Goal: Book appointment/travel/reservation

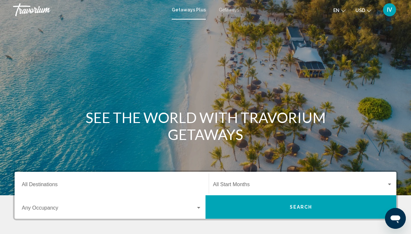
click at [75, 182] on div "Destination All Destinations" at bounding box center [112, 183] width 180 height 20
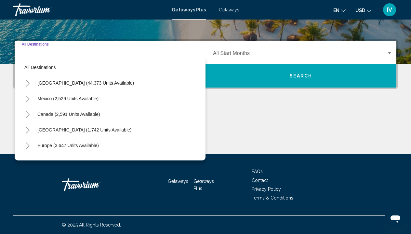
click at [71, 85] on button "[GEOGRAPHIC_DATA] (44,373 units available)" at bounding box center [85, 82] width 103 height 15
type input "**********"
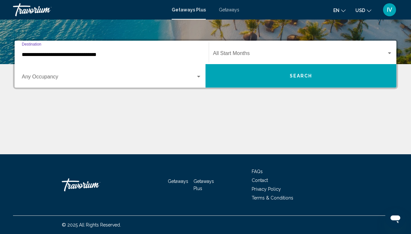
click at [256, 47] on div "Start Month All Start Months" at bounding box center [302, 52] width 179 height 20
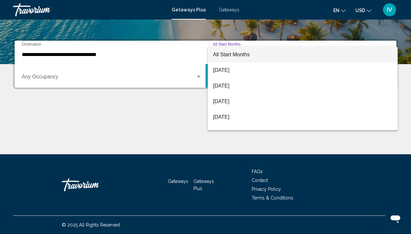
click at [243, 58] on span "All Start Months" at bounding box center [302, 55] width 179 height 16
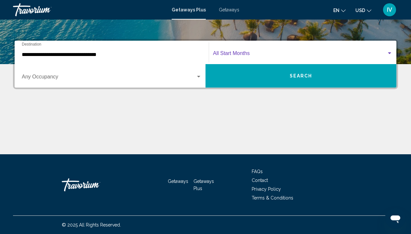
click at [243, 58] on div "Start Month All Start Months" at bounding box center [302, 52] width 179 height 20
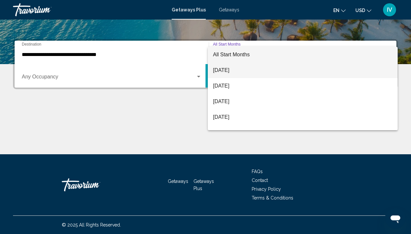
click at [237, 70] on span "[DATE]" at bounding box center [302, 70] width 179 height 16
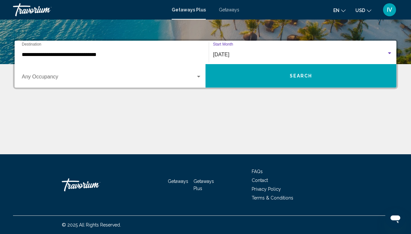
click at [127, 79] on span "Search widget" at bounding box center [109, 78] width 174 height 6
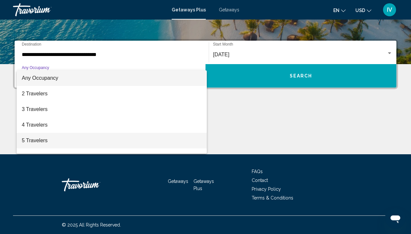
click at [55, 141] on span "5 Travelers" at bounding box center [112, 141] width 180 height 16
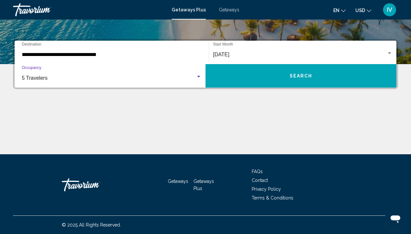
click at [247, 80] on button "Search" at bounding box center [300, 75] width 191 height 23
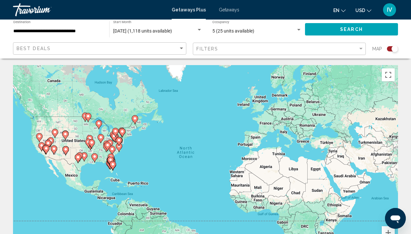
click at [78, 27] on div "**********" at bounding box center [57, 29] width 89 height 18
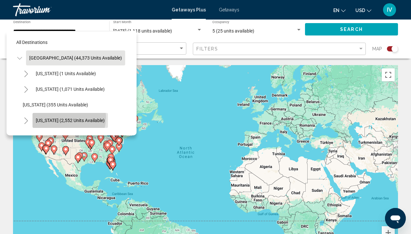
click at [66, 118] on span "[US_STATE] (2,552 units available)" at bounding box center [70, 120] width 69 height 5
type input "**********"
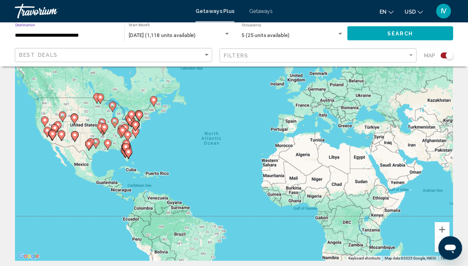
scroll to position [47, 0]
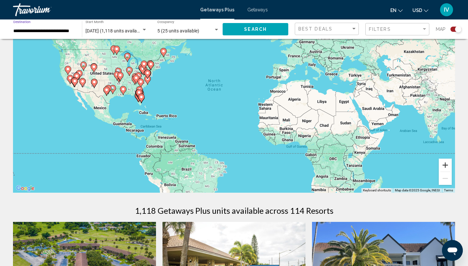
click at [410, 164] on button "Zoom in" at bounding box center [445, 165] width 13 height 13
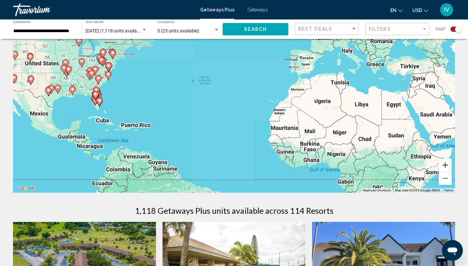
click at [410, 164] on button "Zoom in" at bounding box center [445, 165] width 13 height 13
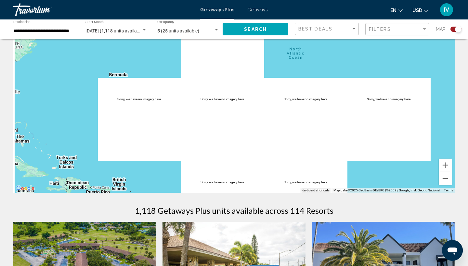
drag, startPoint x: 201, startPoint y: 150, endPoint x: 410, endPoint y: 156, distance: 209.0
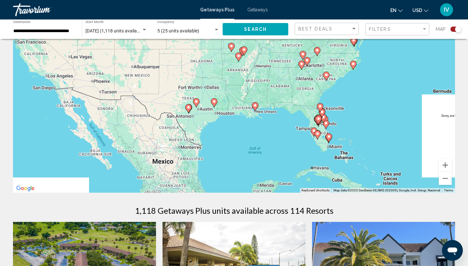
drag, startPoint x: 163, startPoint y: 119, endPoint x: 428, endPoint y: 127, distance: 264.9
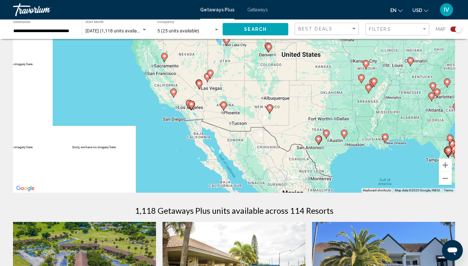
drag, startPoint x: 171, startPoint y: 86, endPoint x: 253, endPoint y: 125, distance: 90.8
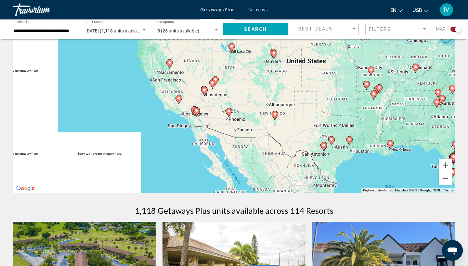
click at [410, 167] on button "Zoom in" at bounding box center [445, 165] width 13 height 13
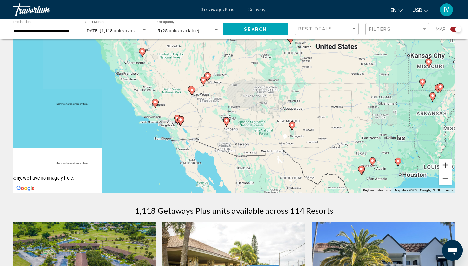
click at [410, 164] on button "Zoom in" at bounding box center [445, 165] width 13 height 13
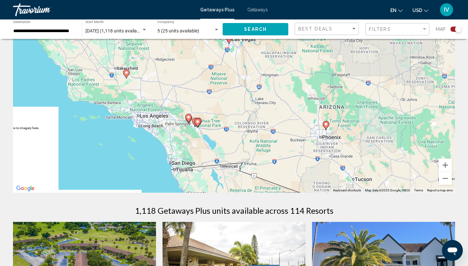
drag, startPoint x: 220, startPoint y: 129, endPoint x: 334, endPoint y: 75, distance: 126.7
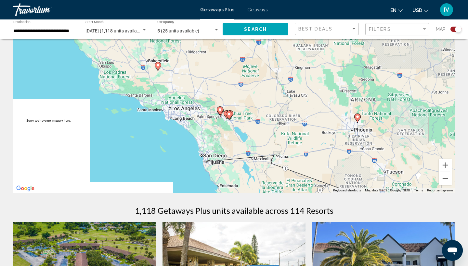
drag, startPoint x: 334, startPoint y: 75, endPoint x: 369, endPoint y: 68, distance: 35.6
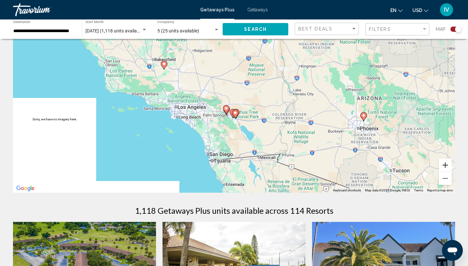
click at [410, 167] on button "Zoom in" at bounding box center [445, 165] width 13 height 13
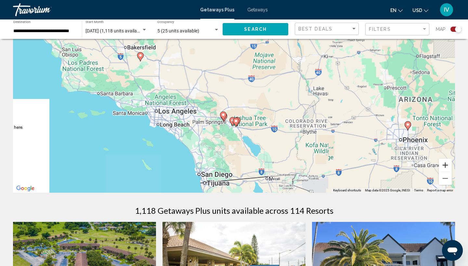
click at [410, 167] on button "Zoom in" at bounding box center [445, 165] width 13 height 13
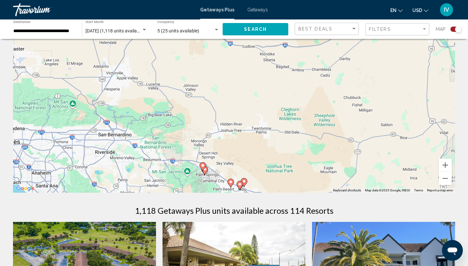
scroll to position [48, 0]
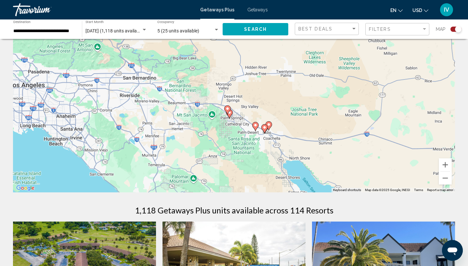
drag, startPoint x: 275, startPoint y: 159, endPoint x: 305, endPoint y: 64, distance: 99.0
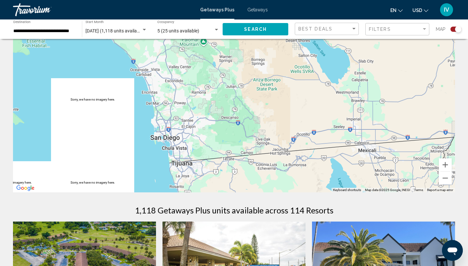
drag, startPoint x: 305, startPoint y: 64, endPoint x: 305, endPoint y: 2, distance: 62.7
click at [174, 30] on span "5 (25 units available)" at bounding box center [178, 30] width 42 height 5
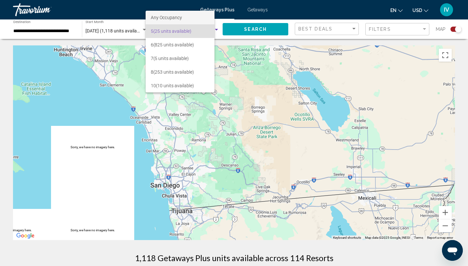
scroll to position [0, 0]
click at [168, 16] on span "Any Occupancy" at bounding box center [166, 17] width 31 height 5
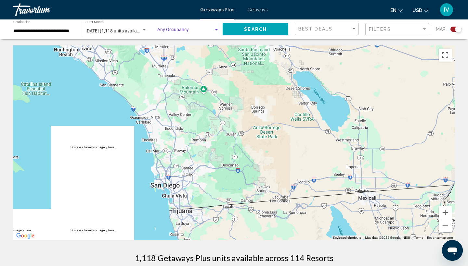
click at [169, 31] on span "Search widget" at bounding box center [185, 31] width 56 height 5
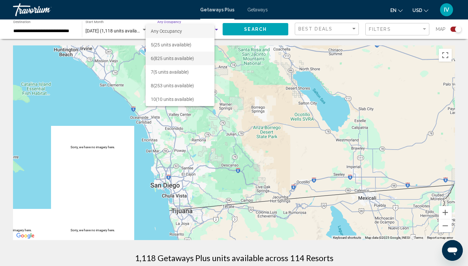
click at [175, 61] on span "6 (825 units available)" at bounding box center [180, 59] width 58 height 14
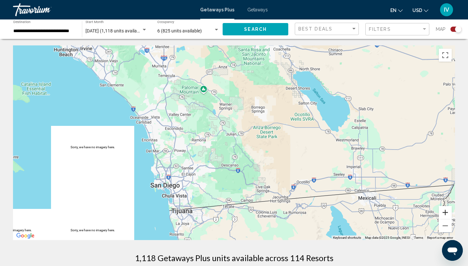
click at [410, 214] on button "Zoom in" at bounding box center [445, 212] width 13 height 13
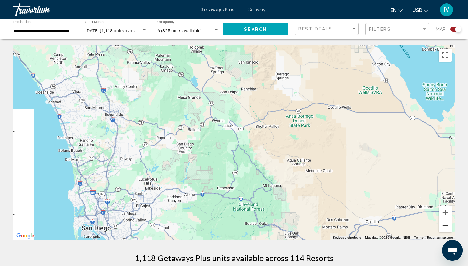
click at [410, 226] on button "Zoom out" at bounding box center [445, 226] width 13 height 13
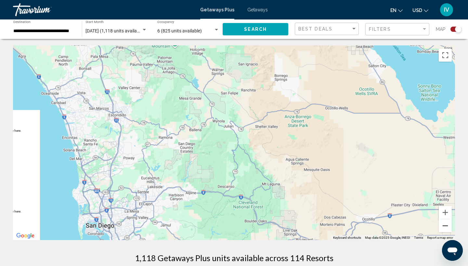
click at [410, 226] on button "Zoom out" at bounding box center [445, 226] width 13 height 13
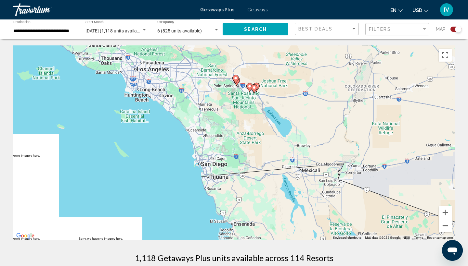
click at [410, 231] on button "Zoom out" at bounding box center [445, 226] width 13 height 13
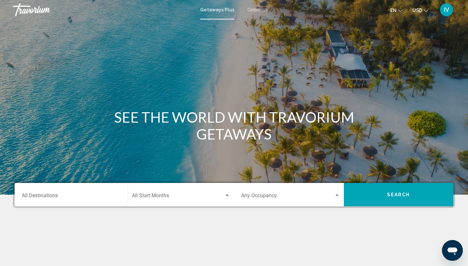
click at [89, 202] on div "Destination All Destinations" at bounding box center [71, 195] width 99 height 20
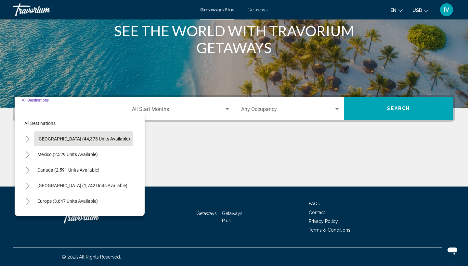
click at [60, 142] on button "[GEOGRAPHIC_DATA] (44,373 units available)" at bounding box center [83, 139] width 99 height 15
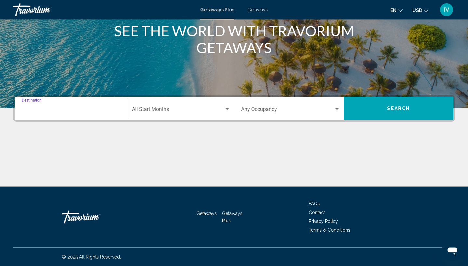
type input "**********"
click at [164, 109] on span "Search widget" at bounding box center [178, 111] width 93 height 6
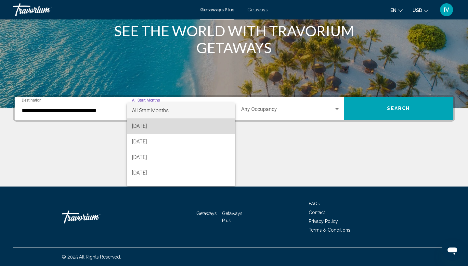
click at [169, 129] on span "[DATE]" at bounding box center [181, 127] width 98 height 16
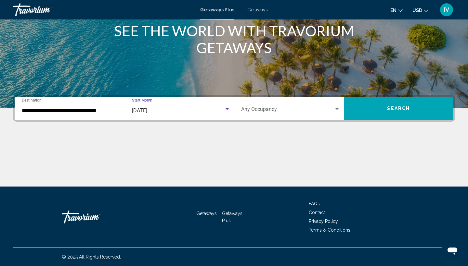
click at [263, 106] on div "Occupancy Any Occupancy" at bounding box center [290, 108] width 99 height 20
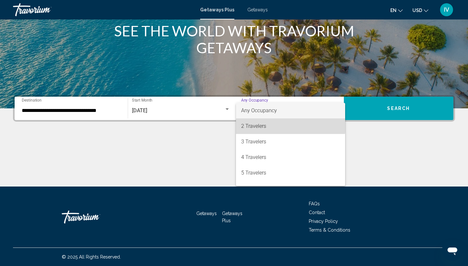
click at [259, 124] on span "2 Travelers" at bounding box center [290, 127] width 99 height 16
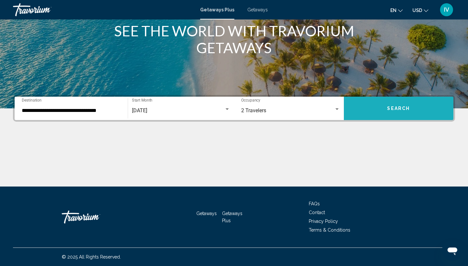
click at [374, 115] on button "Search" at bounding box center [399, 108] width 110 height 23
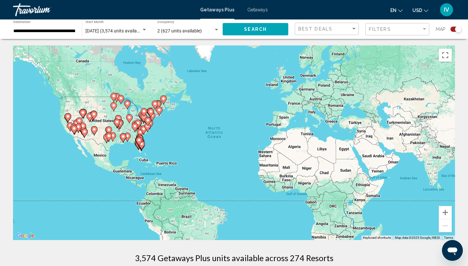
click at [53, 29] on input "**********" at bounding box center [44, 31] width 62 height 5
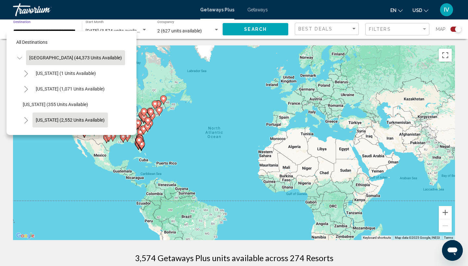
click at [49, 114] on button "[US_STATE] (2,552 units available)" at bounding box center [69, 120] width 75 height 15
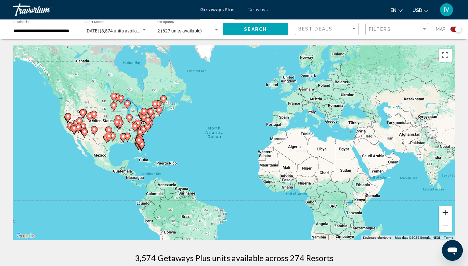
click at [410, 215] on button "Zoom in" at bounding box center [445, 212] width 13 height 13
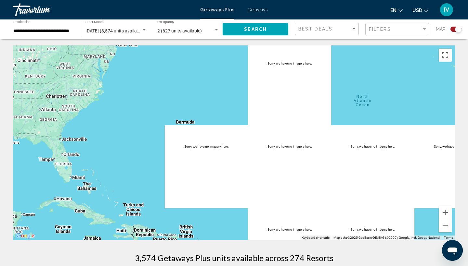
drag, startPoint x: 169, startPoint y: 159, endPoint x: 382, endPoint y: 159, distance: 213.4
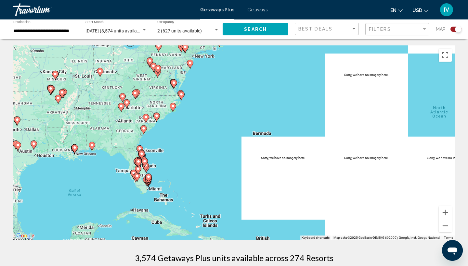
click at [257, 32] on span "Search" at bounding box center [255, 29] width 23 height 5
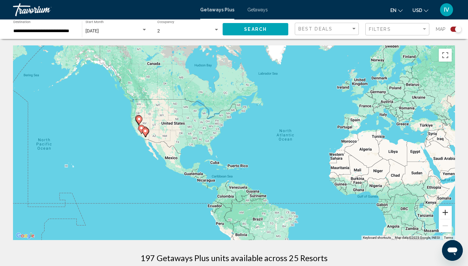
click at [410, 213] on button "Zoom in" at bounding box center [445, 212] width 13 height 13
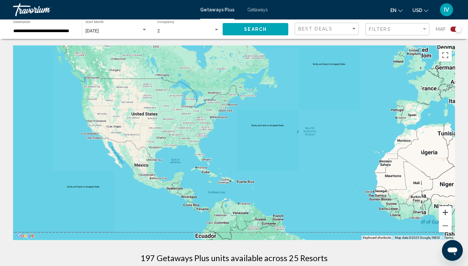
click at [410, 213] on button "Zoom in" at bounding box center [445, 212] width 13 height 13
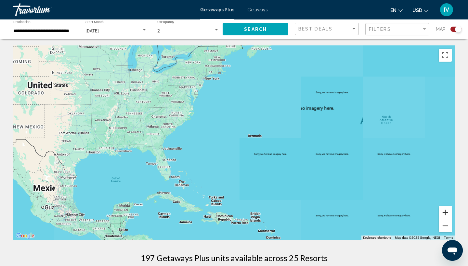
click at [410, 213] on button "Zoom in" at bounding box center [445, 212] width 13 height 13
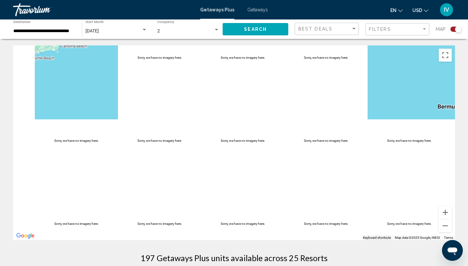
drag, startPoint x: 193, startPoint y: 162, endPoint x: 440, endPoint y: 185, distance: 248.3
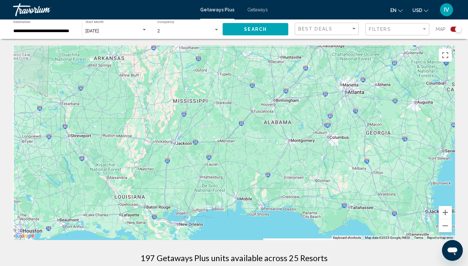
drag, startPoint x: 243, startPoint y: 144, endPoint x: 467, endPoint y: 145, distance: 224.5
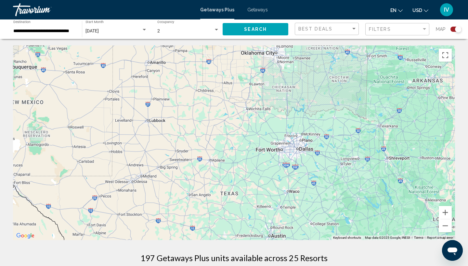
drag, startPoint x: 186, startPoint y: 143, endPoint x: 467, endPoint y: 149, distance: 281.7
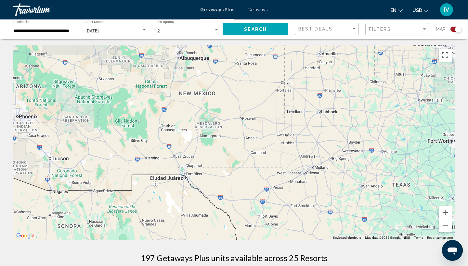
drag, startPoint x: 294, startPoint y: 161, endPoint x: 467, endPoint y: 152, distance: 173.4
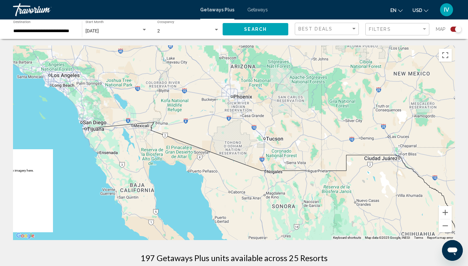
drag, startPoint x: 169, startPoint y: 158, endPoint x: 467, endPoint y: 127, distance: 299.8
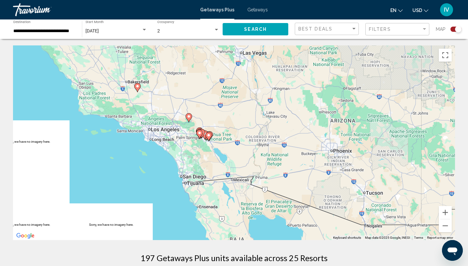
drag, startPoint x: 192, startPoint y: 115, endPoint x: 292, endPoint y: 164, distance: 112.3
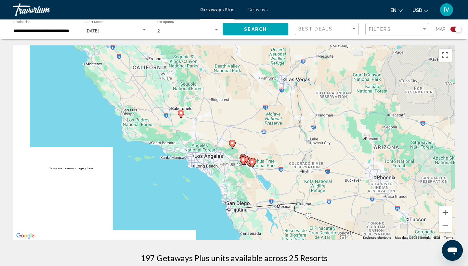
drag, startPoint x: 292, startPoint y: 164, endPoint x: 335, endPoint y: 191, distance: 50.0
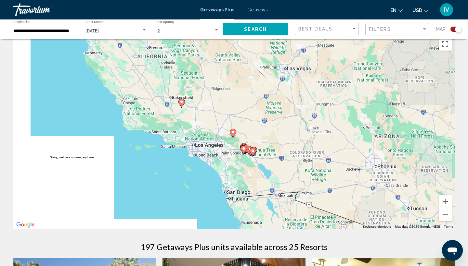
scroll to position [9, 0]
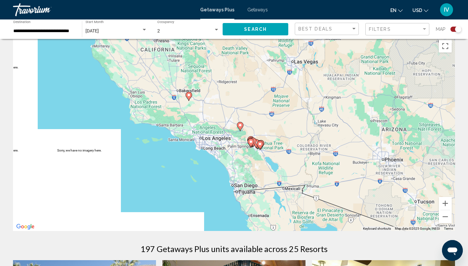
drag, startPoint x: 254, startPoint y: 183, endPoint x: 263, endPoint y: 172, distance: 14.3
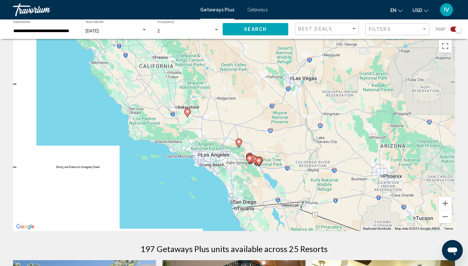
drag, startPoint x: 263, startPoint y: 172, endPoint x: 258, endPoint y: 194, distance: 22.7
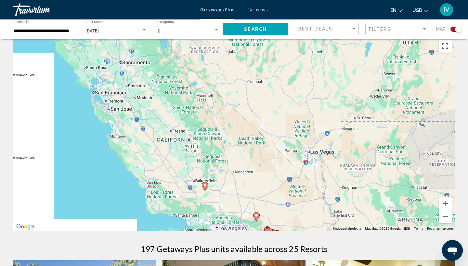
drag, startPoint x: 258, startPoint y: 194, endPoint x: 280, endPoint y: 266, distance: 75.2
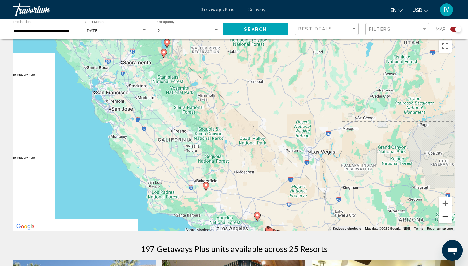
click at [410, 217] on button "Zoom out" at bounding box center [445, 216] width 13 height 13
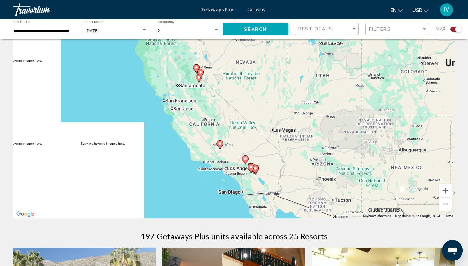
scroll to position [26, 0]
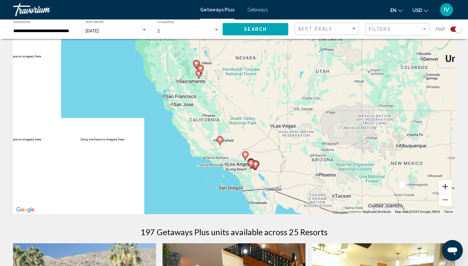
click at [410, 188] on button "Zoom in" at bounding box center [445, 186] width 13 height 13
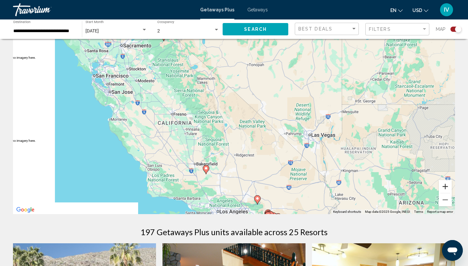
click at [410, 189] on button "Zoom in" at bounding box center [445, 186] width 13 height 13
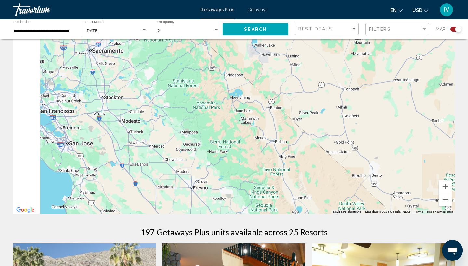
drag, startPoint x: 191, startPoint y: 145, endPoint x: 308, endPoint y: 266, distance: 168.6
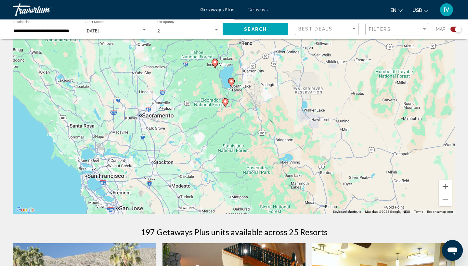
scroll to position [26, 0]
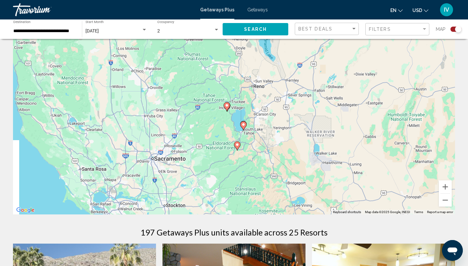
drag, startPoint x: 243, startPoint y: 175, endPoint x: 255, endPoint y: 217, distance: 43.6
click at [410, 189] on button "Zoom in" at bounding box center [445, 187] width 13 height 13
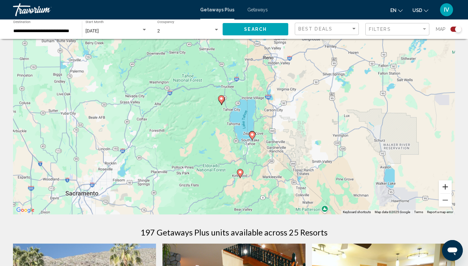
click at [410, 189] on button "Zoom in" at bounding box center [445, 187] width 13 height 13
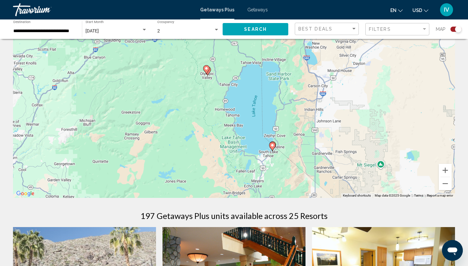
scroll to position [42, 0]
click at [410, 186] on button "Zoom out" at bounding box center [445, 183] width 13 height 13
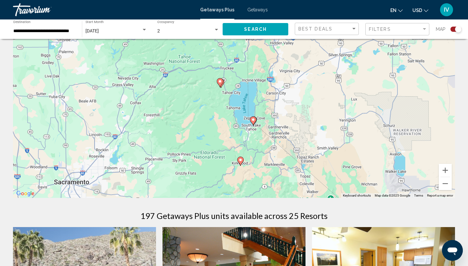
click at [253, 121] on image "Main content" at bounding box center [253, 120] width 4 height 4
type input "**********"
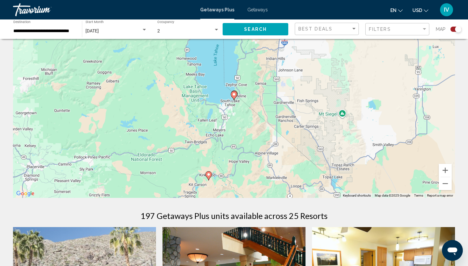
click at [233, 95] on image "Main content" at bounding box center [234, 95] width 4 height 4
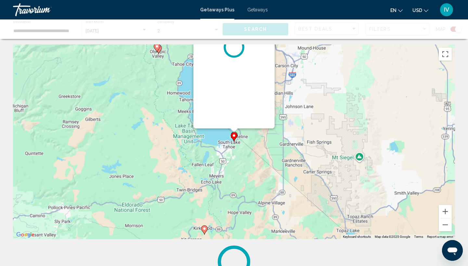
scroll to position [0, 0]
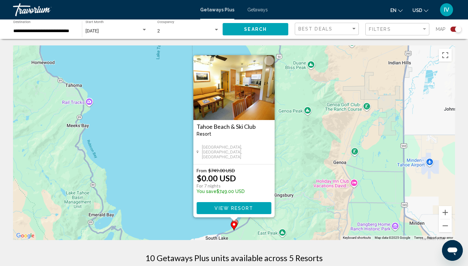
click at [330, 176] on div "To activate drag with keyboard, press Alt + Enter. Once in keyboard drag state,…" at bounding box center [234, 142] width 442 height 195
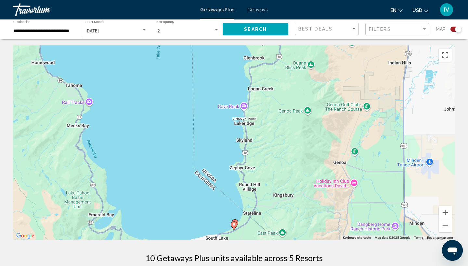
click at [236, 221] on icon "Main content" at bounding box center [235, 224] width 6 height 8
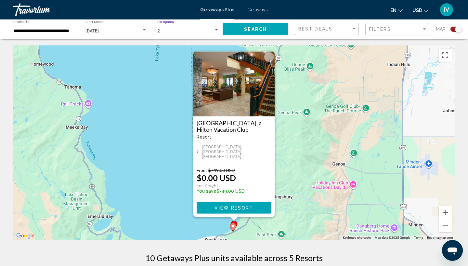
click at [184, 31] on div "2" at bounding box center [185, 31] width 56 height 5
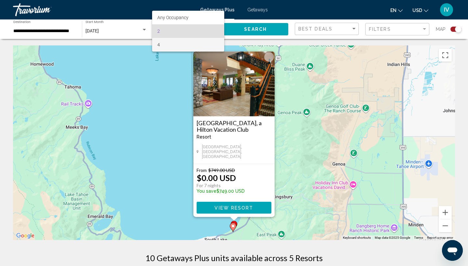
click at [182, 39] on span "4" at bounding box center [188, 45] width 62 height 14
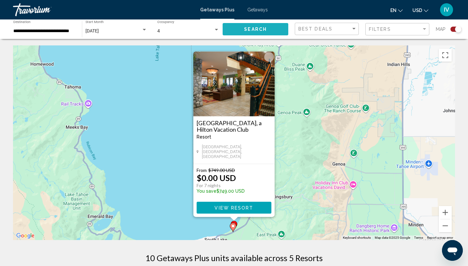
click at [266, 31] on button "Search" at bounding box center [256, 29] width 66 height 12
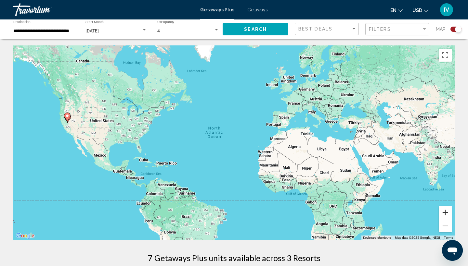
click at [410, 212] on button "Zoom in" at bounding box center [445, 212] width 13 height 13
click at [410, 211] on button "Zoom in" at bounding box center [445, 212] width 13 height 13
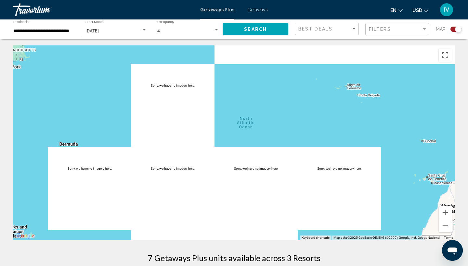
drag, startPoint x: 204, startPoint y: 154, endPoint x: 310, endPoint y: 177, distance: 108.0
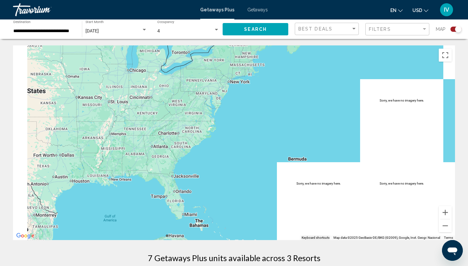
drag, startPoint x: 170, startPoint y: 145, endPoint x: 438, endPoint y: 162, distance: 267.9
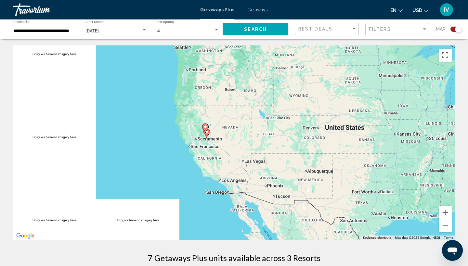
drag, startPoint x: 131, startPoint y: 127, endPoint x: 242, endPoint y: 145, distance: 112.9
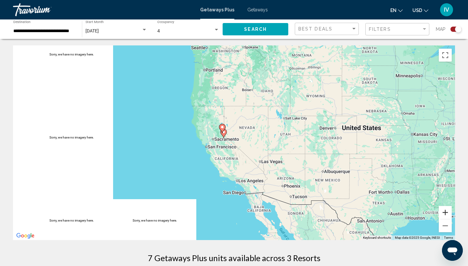
click at [410, 212] on button "Zoom in" at bounding box center [445, 212] width 13 height 13
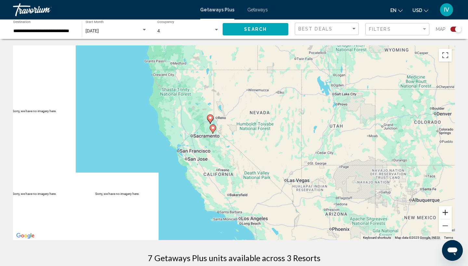
click at [410, 213] on button "Zoom in" at bounding box center [445, 212] width 13 height 13
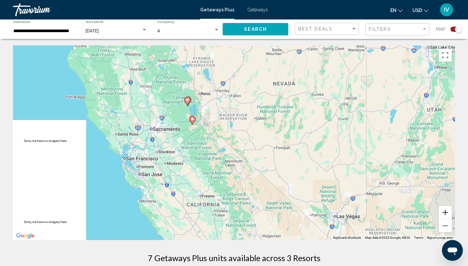
click at [410, 213] on button "Zoom in" at bounding box center [445, 212] width 13 height 13
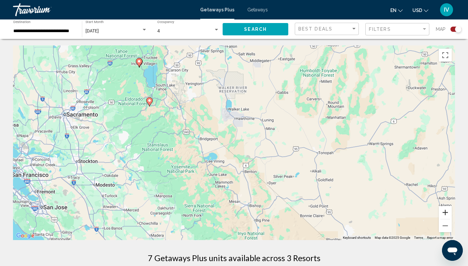
click at [410, 212] on button "Zoom in" at bounding box center [445, 212] width 13 height 13
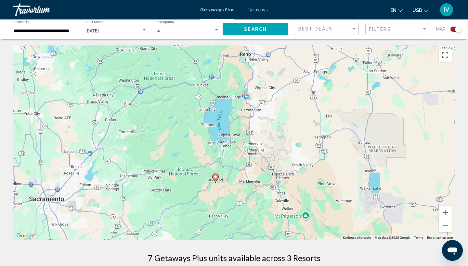
drag, startPoint x: 176, startPoint y: 123, endPoint x: 326, endPoint y: 236, distance: 188.2
click at [410, 215] on button "Zoom in" at bounding box center [445, 212] width 13 height 13
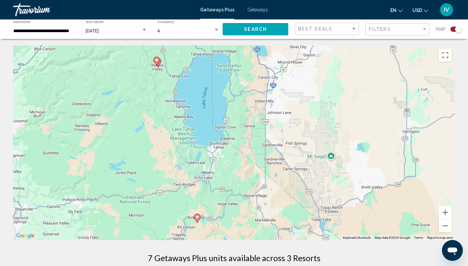
click at [157, 60] on image "Main content" at bounding box center [157, 60] width 4 height 4
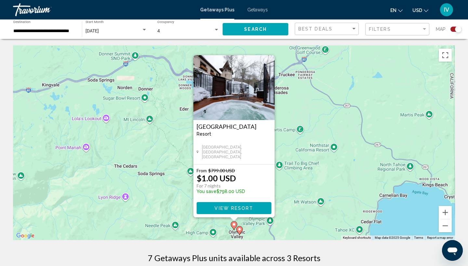
click at [240, 229] on image "Main content" at bounding box center [239, 230] width 4 height 4
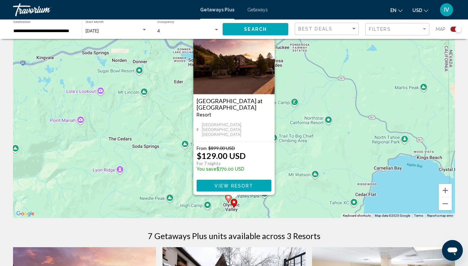
scroll to position [21, 0]
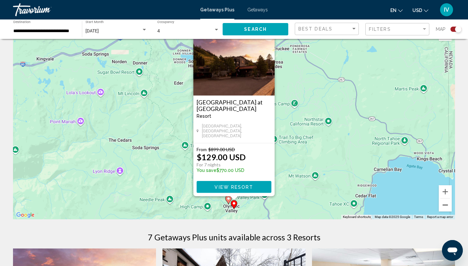
click at [410, 204] on button "Zoom out" at bounding box center [445, 205] width 13 height 13
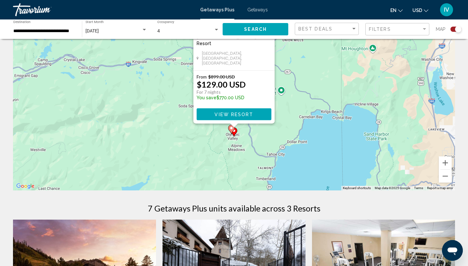
scroll to position [50, 0]
click at [410, 181] on button "Zoom out" at bounding box center [445, 176] width 13 height 13
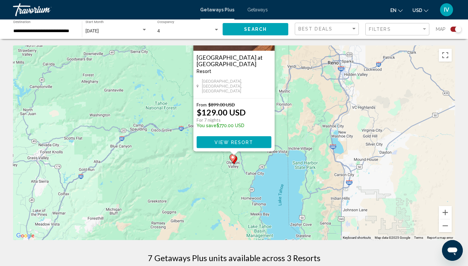
scroll to position [0, 0]
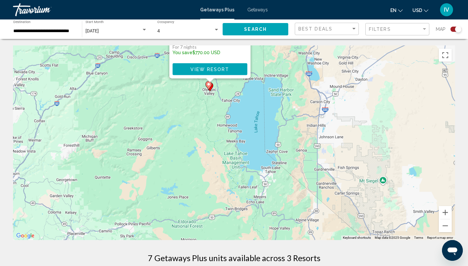
drag, startPoint x: 310, startPoint y: 142, endPoint x: 288, endPoint y: 68, distance: 77.4
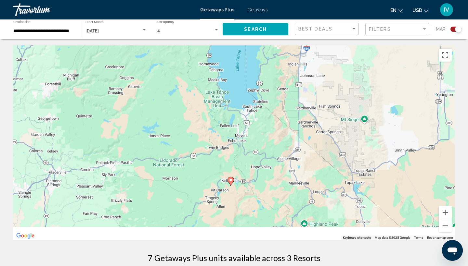
drag, startPoint x: 288, startPoint y: 68, endPoint x: 258, endPoint y: 1, distance: 73.6
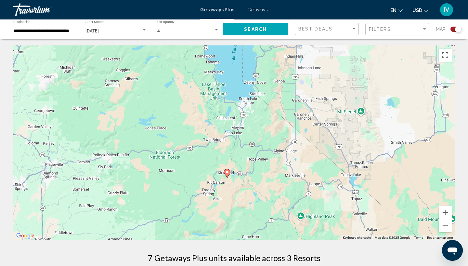
click at [228, 174] on icon "Main content" at bounding box center [227, 174] width 6 height 8
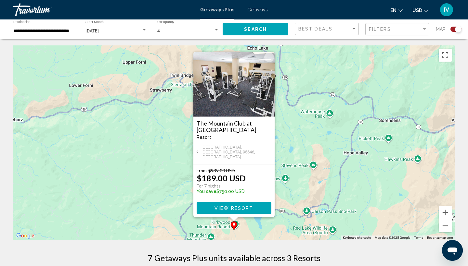
click at [402, 191] on div "To activate drag with keyboard, press Alt + Enter. Once in keyboard drag state,…" at bounding box center [234, 142] width 442 height 195
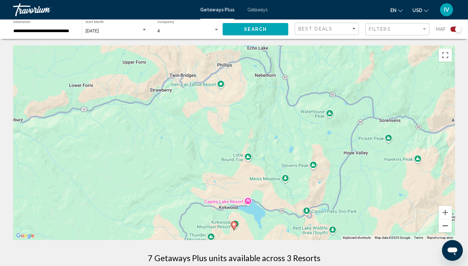
click at [410, 227] on button "Zoom out" at bounding box center [445, 226] width 13 height 13
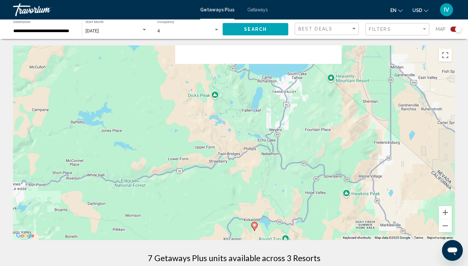
drag, startPoint x: 255, startPoint y: 131, endPoint x: 281, endPoint y: 203, distance: 76.3
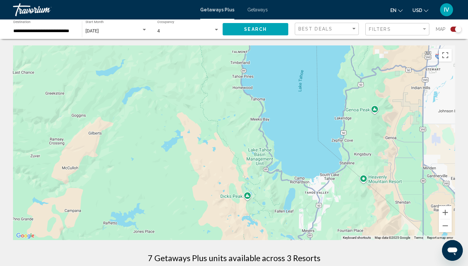
drag, startPoint x: 281, startPoint y: 203, endPoint x: 308, endPoint y: 266, distance: 68.5
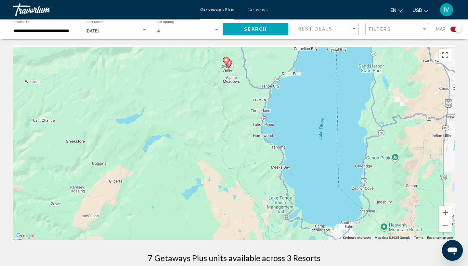
drag, startPoint x: 269, startPoint y: 197, endPoint x: 291, endPoint y: 261, distance: 67.9
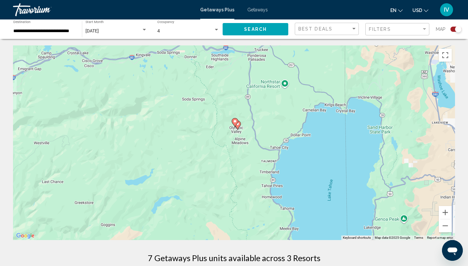
drag, startPoint x: 236, startPoint y: 156, endPoint x: 240, endPoint y: 211, distance: 55.1
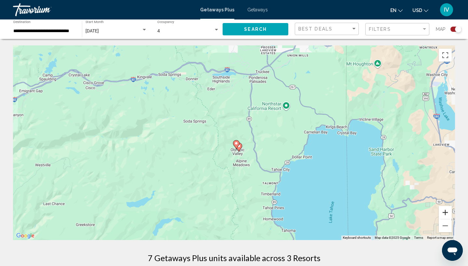
click at [410, 213] on button "Zoom in" at bounding box center [445, 212] width 13 height 13
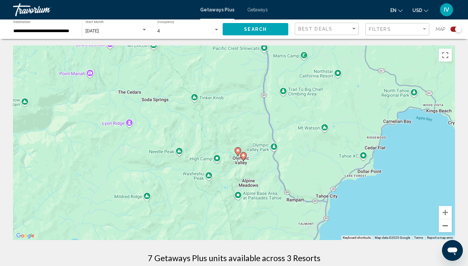
click at [410, 227] on button "Zoom out" at bounding box center [445, 226] width 13 height 13
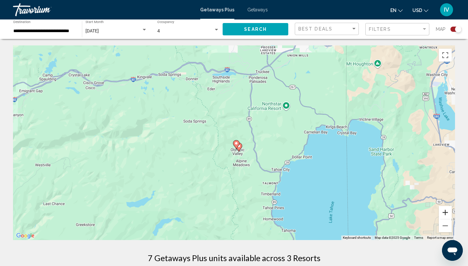
click at [410, 215] on button "Zoom in" at bounding box center [445, 212] width 13 height 13
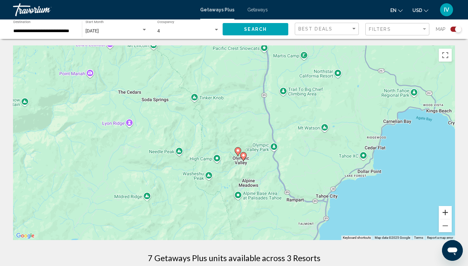
click at [410, 216] on button "Zoom in" at bounding box center [445, 212] width 13 height 13
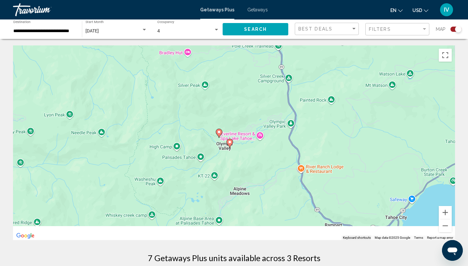
drag, startPoint x: 336, startPoint y: 174, endPoint x: 307, endPoint y: 133, distance: 49.9
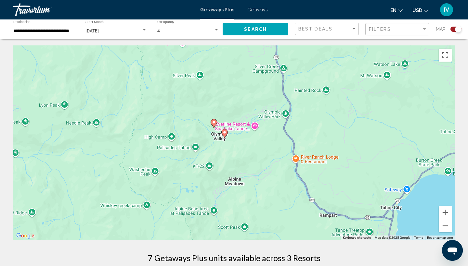
click at [224, 133] on image "Main content" at bounding box center [225, 133] width 4 height 4
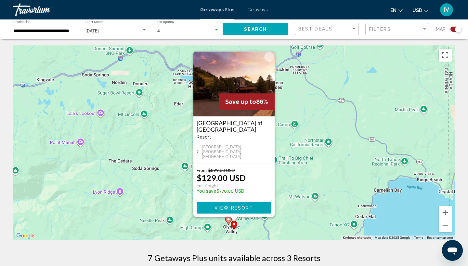
click at [224, 78] on img "Main content" at bounding box center [233, 84] width 81 height 65
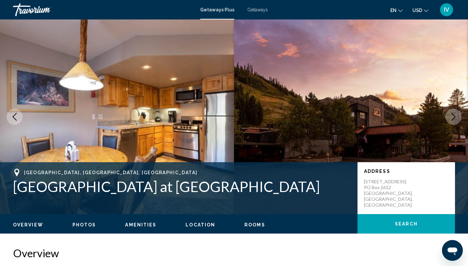
click at [410, 113] on button "Next image" at bounding box center [453, 117] width 16 height 16
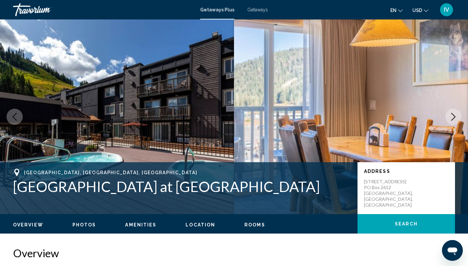
click at [410, 112] on button "Next image" at bounding box center [453, 117] width 16 height 16
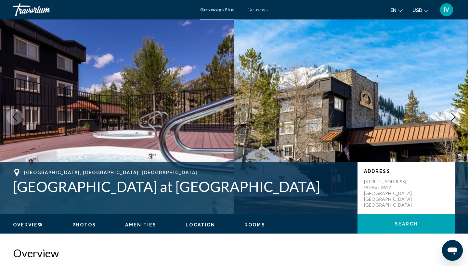
click at [410, 112] on button "Next image" at bounding box center [453, 117] width 16 height 16
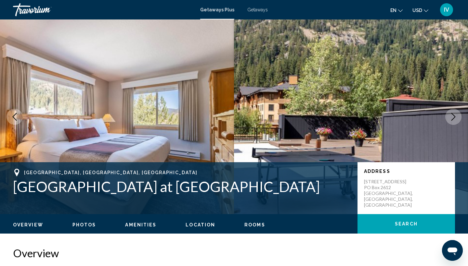
click at [410, 112] on button "Next image" at bounding box center [453, 117] width 16 height 16
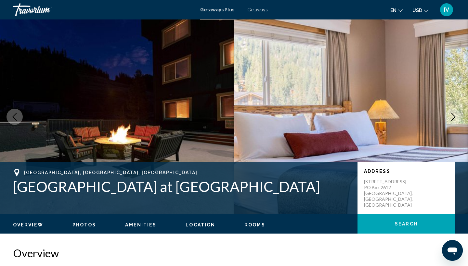
click at [410, 112] on button "Next image" at bounding box center [453, 117] width 16 height 16
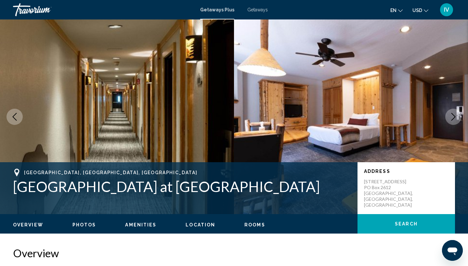
click at [410, 112] on button "Next image" at bounding box center [453, 117] width 16 height 16
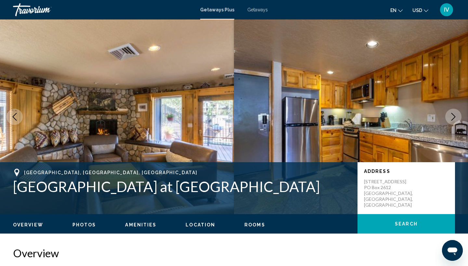
click at [410, 112] on button "Next image" at bounding box center [453, 117] width 16 height 16
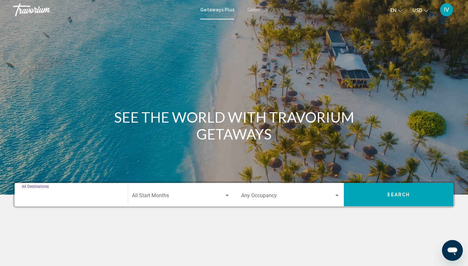
click at [69, 194] on input "Destination All Destinations" at bounding box center [71, 197] width 99 height 6
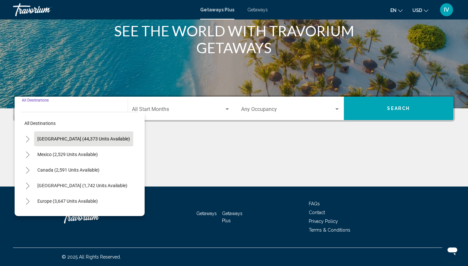
click at [64, 138] on span "[GEOGRAPHIC_DATA] (44,373 units available)" at bounding box center [83, 138] width 93 height 5
type input "**********"
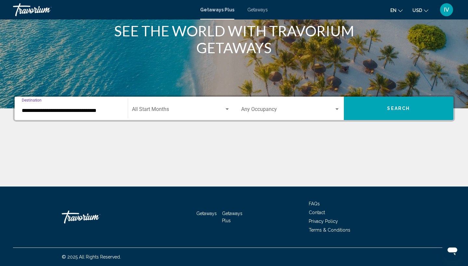
click at [175, 109] on span "Search widget" at bounding box center [178, 111] width 93 height 6
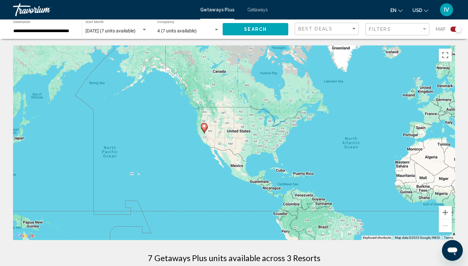
drag, startPoint x: 161, startPoint y: 137, endPoint x: 299, endPoint y: 147, distance: 138.1
click at [410, 211] on button "Zoom in" at bounding box center [445, 212] width 13 height 13
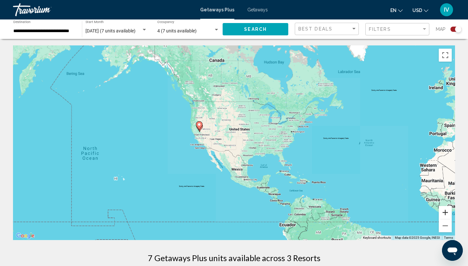
click at [410, 211] on button "Zoom in" at bounding box center [445, 212] width 13 height 13
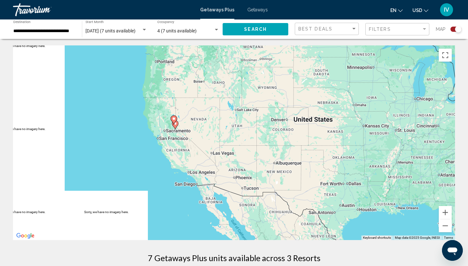
drag, startPoint x: 180, startPoint y: 142, endPoint x: 243, endPoint y: 166, distance: 67.2
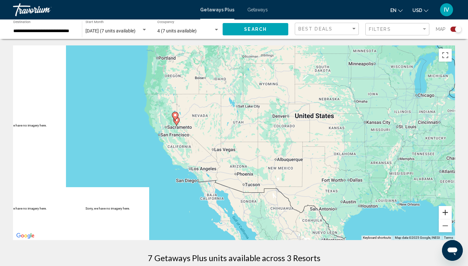
click at [410, 210] on button "Zoom in" at bounding box center [445, 212] width 13 height 13
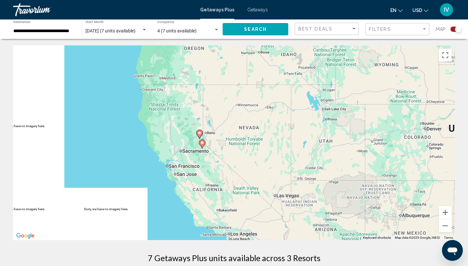
drag, startPoint x: 225, startPoint y: 176, endPoint x: 316, endPoint y: 218, distance: 99.9
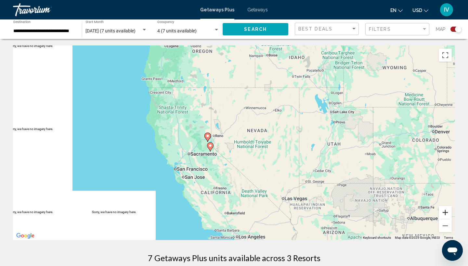
click at [410, 212] on button "Zoom in" at bounding box center [445, 212] width 13 height 13
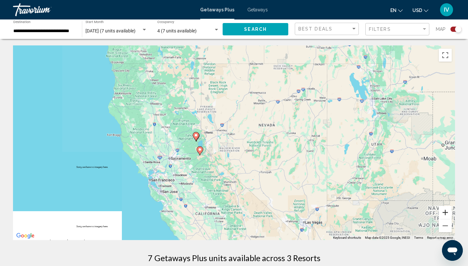
click at [410, 212] on button "Zoom in" at bounding box center [445, 212] width 13 height 13
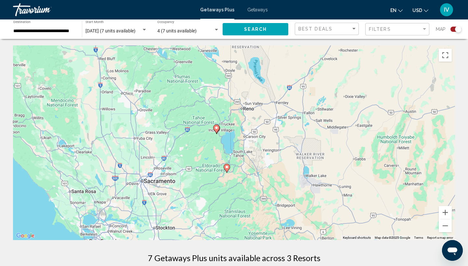
drag, startPoint x: 211, startPoint y: 195, endPoint x: 303, endPoint y: 184, distance: 92.6
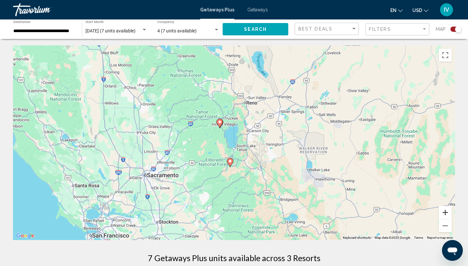
click at [410, 215] on button "Zoom in" at bounding box center [445, 212] width 13 height 13
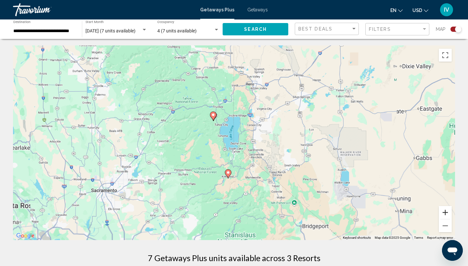
click at [410, 214] on button "Zoom in" at bounding box center [445, 212] width 13 height 13
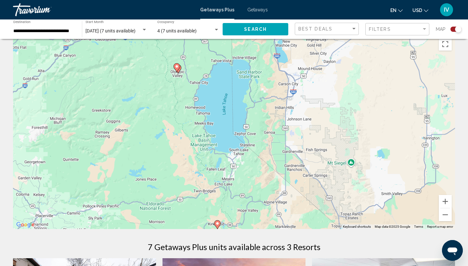
scroll to position [12, 0]
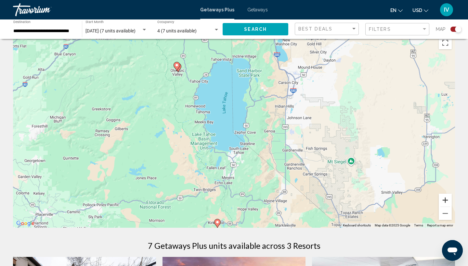
click at [410, 202] on button "Zoom in" at bounding box center [445, 200] width 13 height 13
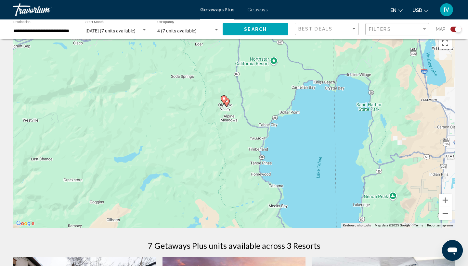
drag, startPoint x: 292, startPoint y: 150, endPoint x: 407, endPoint y: 253, distance: 154.1
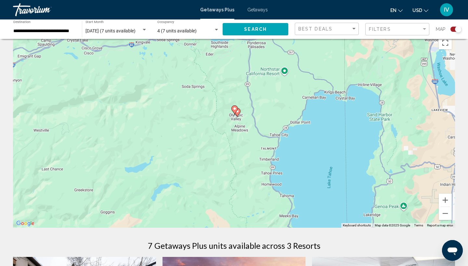
click at [235, 110] on image "Main content" at bounding box center [235, 109] width 4 height 4
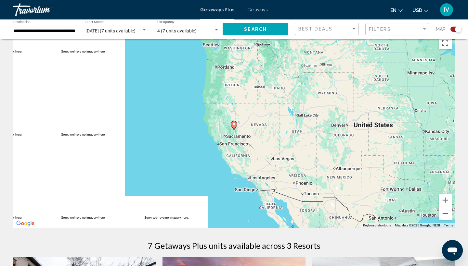
click at [234, 125] on image "Main content" at bounding box center [234, 124] width 4 height 4
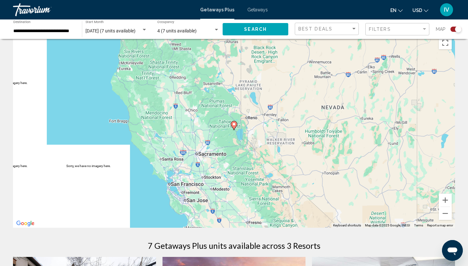
click at [234, 125] on image "Main content" at bounding box center [234, 124] width 4 height 4
type input "**********"
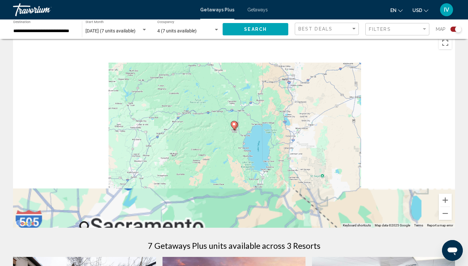
click at [234, 125] on image "Main content" at bounding box center [234, 124] width 4 height 4
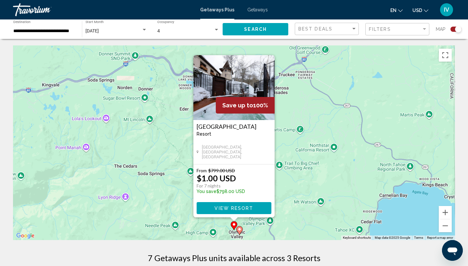
click at [231, 84] on img "Main content" at bounding box center [233, 87] width 81 height 65
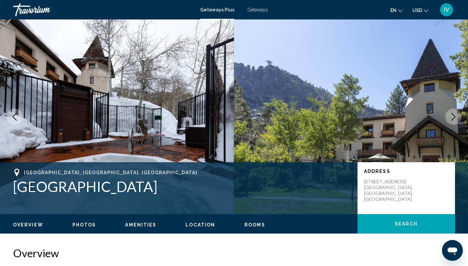
click at [410, 117] on icon "Next image" at bounding box center [453, 117] width 8 height 8
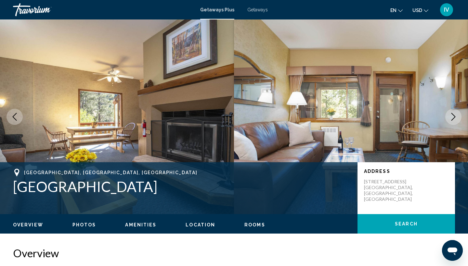
click at [410, 117] on icon "Next image" at bounding box center [453, 117] width 8 height 8
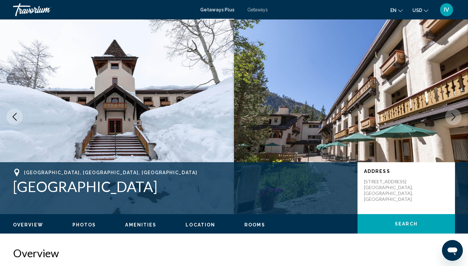
click at [410, 117] on icon "Next image" at bounding box center [453, 117] width 8 height 8
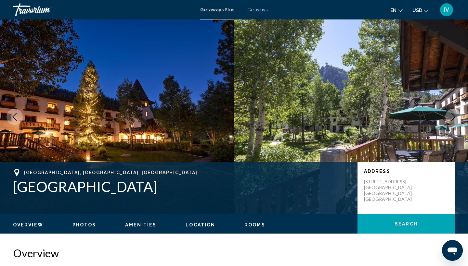
click at [410, 117] on icon "Next image" at bounding box center [453, 117] width 8 height 8
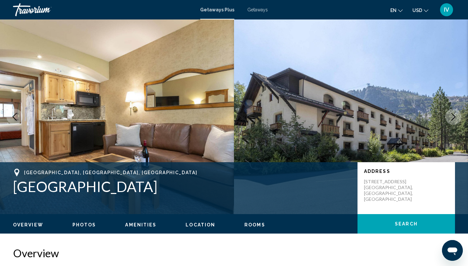
click at [410, 117] on icon "Next image" at bounding box center [453, 117] width 8 height 8
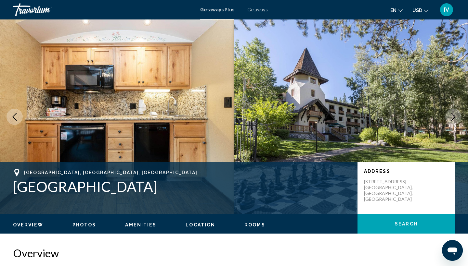
click at [410, 117] on icon "Next image" at bounding box center [453, 117] width 8 height 8
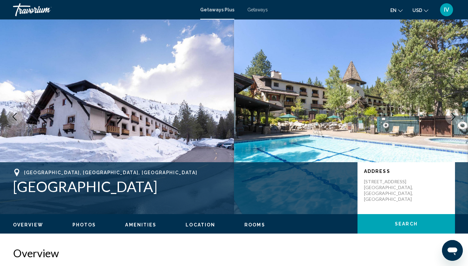
click at [410, 117] on icon "Next image" at bounding box center [453, 117] width 8 height 8
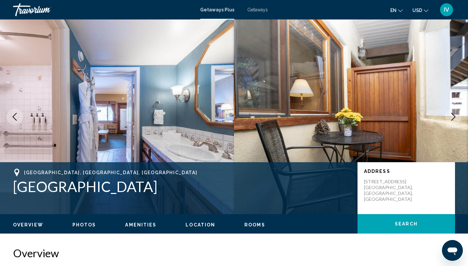
click at [410, 117] on icon "Next image" at bounding box center [453, 117] width 8 height 8
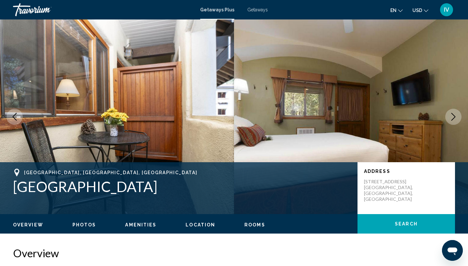
click at [410, 117] on icon "Next image" at bounding box center [453, 117] width 8 height 8
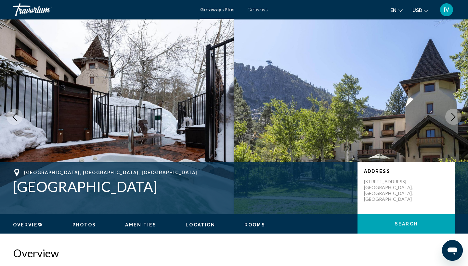
click at [259, 224] on span "Rooms" at bounding box center [254, 225] width 21 height 5
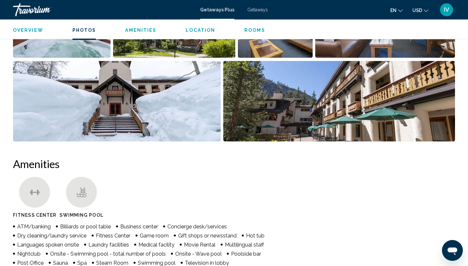
scroll to position [222, 0]
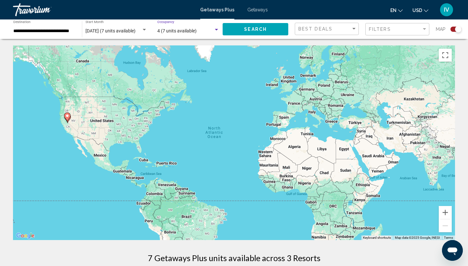
click at [171, 29] on span "4 (7 units available)" at bounding box center [176, 30] width 39 height 5
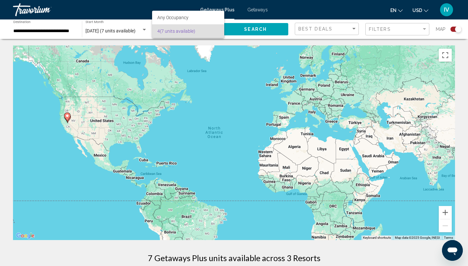
click at [94, 28] on div at bounding box center [234, 133] width 468 height 266
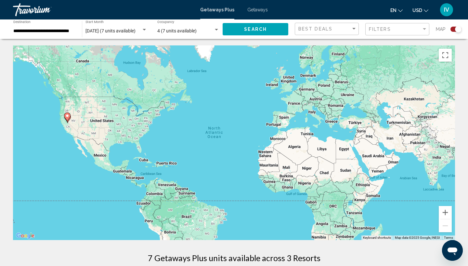
click at [106, 30] on span "[DATE] (7 units available)" at bounding box center [110, 30] width 50 height 5
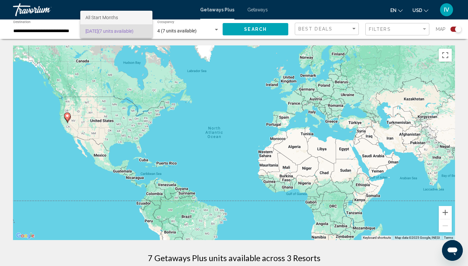
click at [106, 21] on span "All Start Months" at bounding box center [116, 18] width 62 height 14
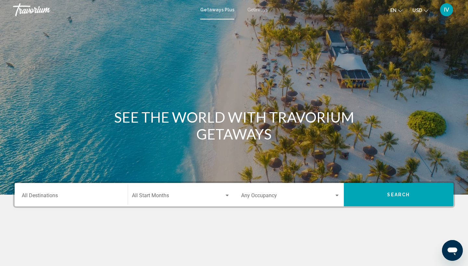
click at [89, 204] on div "Destination All Destinations" at bounding box center [71, 195] width 99 height 20
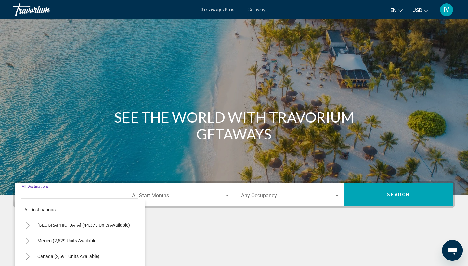
scroll to position [86, 0]
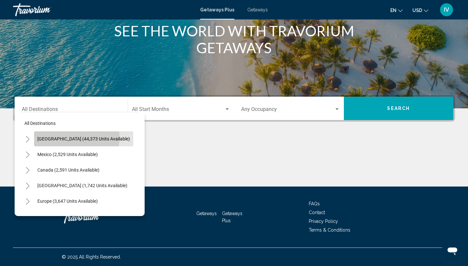
click at [76, 137] on span "[GEOGRAPHIC_DATA] (44,373 units available)" at bounding box center [83, 138] width 93 height 5
type input "**********"
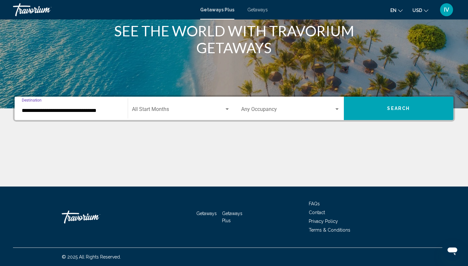
click at [150, 109] on span "Search widget" at bounding box center [178, 111] width 93 height 6
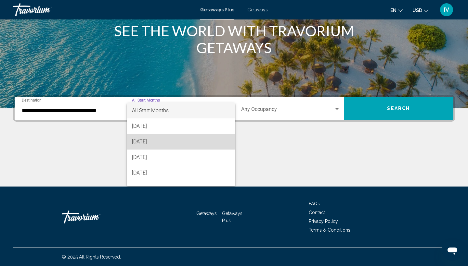
click at [150, 139] on span "[DATE]" at bounding box center [181, 142] width 98 height 16
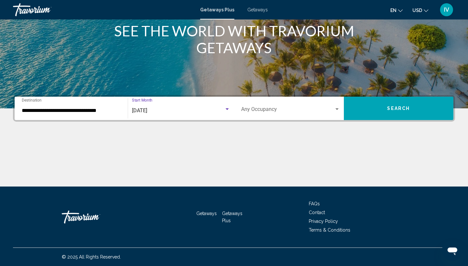
click at [261, 109] on span "Search widget" at bounding box center [287, 111] width 93 height 6
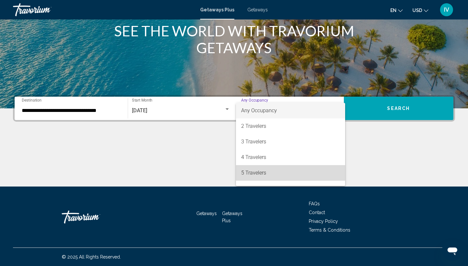
click at [256, 173] on span "5 Travelers" at bounding box center [290, 173] width 99 height 16
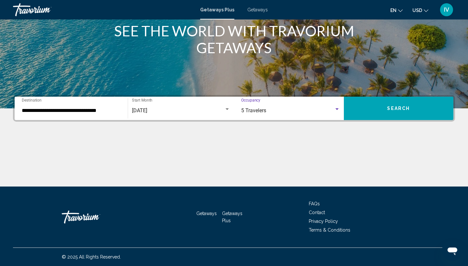
click at [379, 109] on button "Search" at bounding box center [399, 108] width 110 height 23
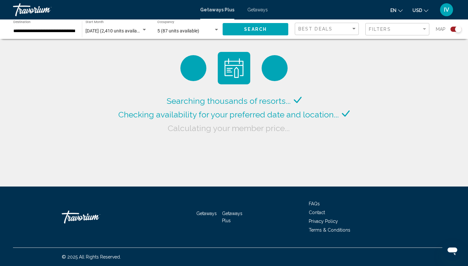
click at [61, 31] on input "**********" at bounding box center [44, 31] width 62 height 5
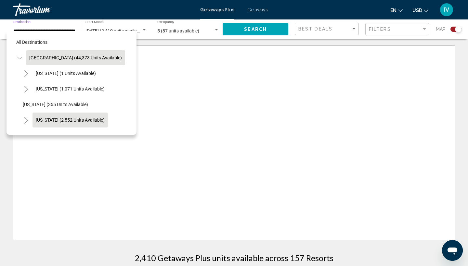
click at [43, 116] on button "[US_STATE] (2,552 units available)" at bounding box center [69, 120] width 75 height 15
type input "**********"
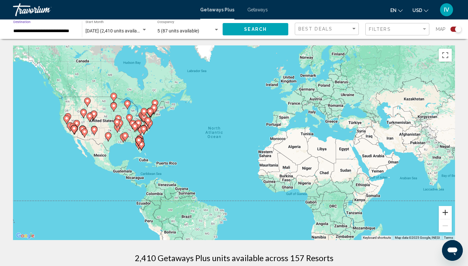
click at [410, 210] on button "Zoom in" at bounding box center [445, 212] width 13 height 13
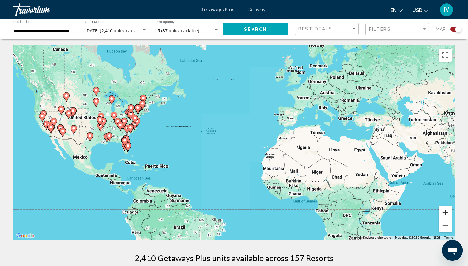
click at [410, 210] on button "Zoom in" at bounding box center [445, 212] width 13 height 13
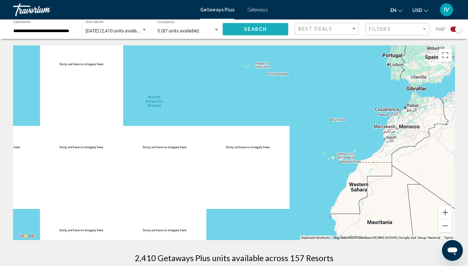
click at [245, 33] on button "Search" at bounding box center [256, 29] width 66 height 12
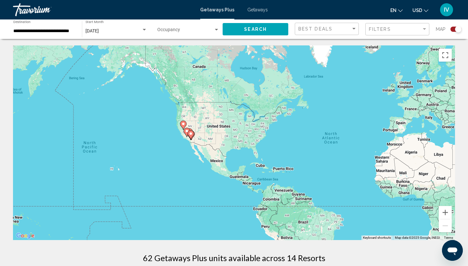
drag, startPoint x: 227, startPoint y: 149, endPoint x: 365, endPoint y: 155, distance: 138.2
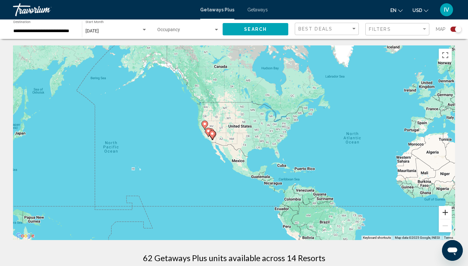
click at [410, 217] on button "Zoom in" at bounding box center [445, 212] width 13 height 13
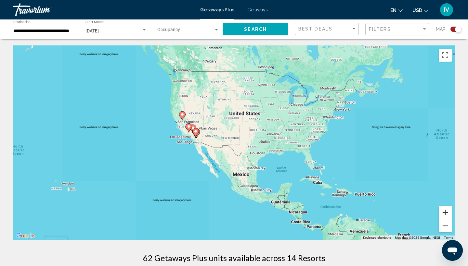
click at [410, 217] on button "Zoom in" at bounding box center [445, 212] width 13 height 13
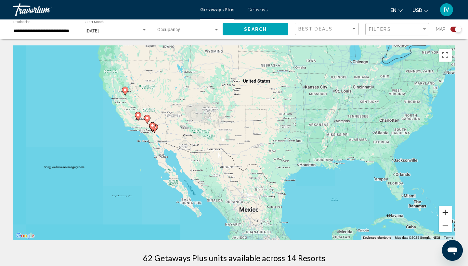
click at [410, 217] on button "Zoom in" at bounding box center [445, 212] width 13 height 13
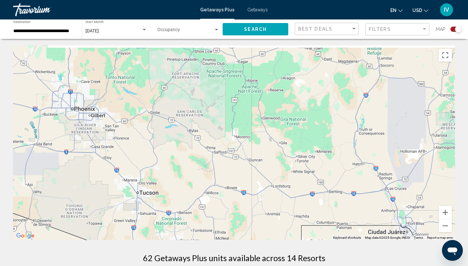
drag, startPoint x: 169, startPoint y: 141, endPoint x: 452, endPoint y: 173, distance: 284.8
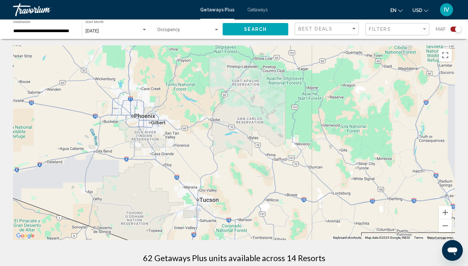
drag, startPoint x: 452, startPoint y: 173, endPoint x: 467, endPoint y: 205, distance: 36.0
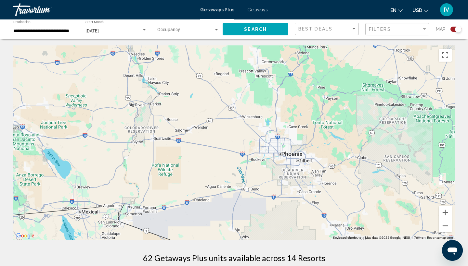
drag, startPoint x: 156, startPoint y: 147, endPoint x: 390, endPoint y: 151, distance: 234.2
click at [379, 151] on div "Main content" at bounding box center [234, 142] width 442 height 195
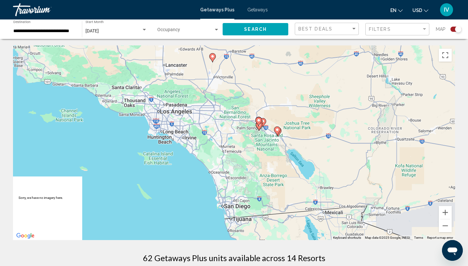
drag, startPoint x: 390, startPoint y: 151, endPoint x: 447, endPoint y: 141, distance: 58.1
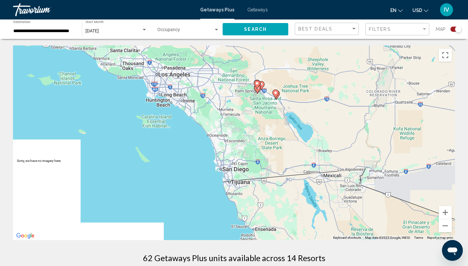
drag, startPoint x: 293, startPoint y: 160, endPoint x: 292, endPoint y: 132, distance: 28.6
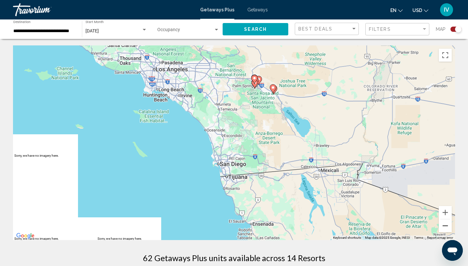
click at [410, 227] on button "Zoom out" at bounding box center [445, 226] width 13 height 13
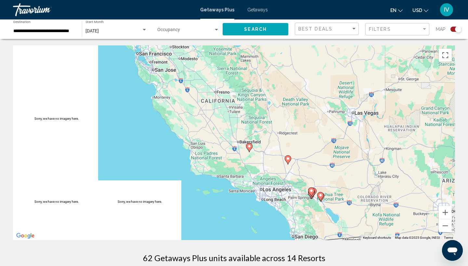
drag, startPoint x: 268, startPoint y: 159, endPoint x: 341, endPoint y: 253, distance: 118.5
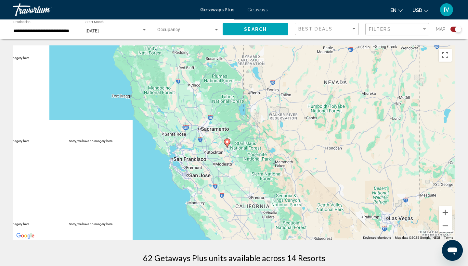
drag, startPoint x: 266, startPoint y: 136, endPoint x: 297, endPoint y: 238, distance: 106.0
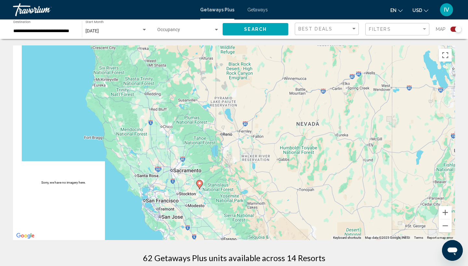
drag, startPoint x: 297, startPoint y: 238, endPoint x: 268, endPoint y: 266, distance: 40.4
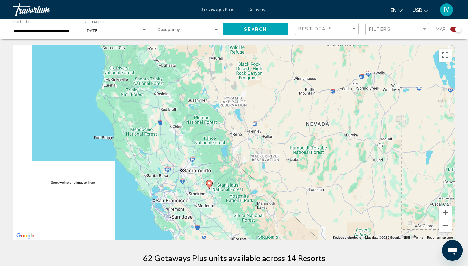
click at [188, 30] on span "Search widget" at bounding box center [185, 31] width 56 height 5
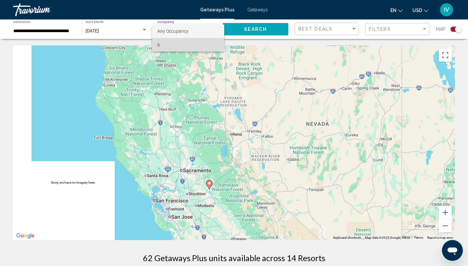
click at [177, 45] on span "6" at bounding box center [188, 45] width 62 height 14
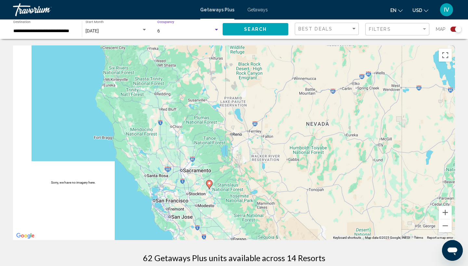
click at [258, 30] on span "Search" at bounding box center [255, 29] width 23 height 5
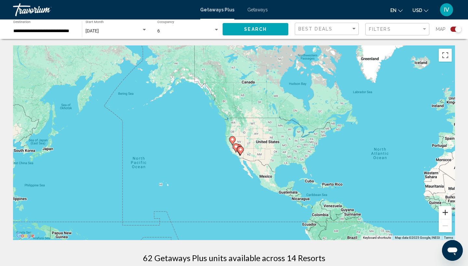
click at [410, 213] on button "Zoom in" at bounding box center [445, 212] width 13 height 13
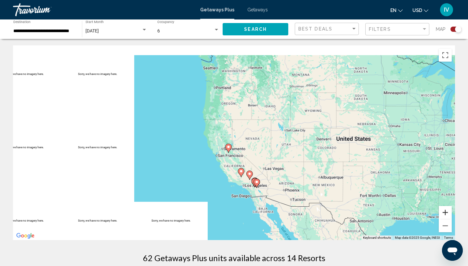
click at [410, 213] on button "Zoom in" at bounding box center [445, 212] width 13 height 13
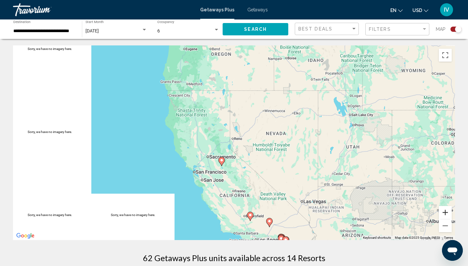
click at [410, 213] on button "Zoom in" at bounding box center [445, 212] width 13 height 13
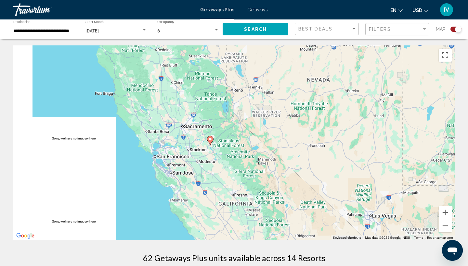
drag, startPoint x: 351, startPoint y: 196, endPoint x: 351, endPoint y: 116, distance: 80.6
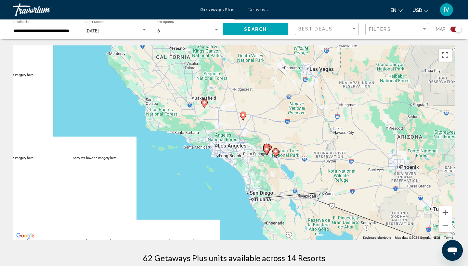
drag, startPoint x: 295, startPoint y: 130, endPoint x: 234, endPoint y: 48, distance: 102.1
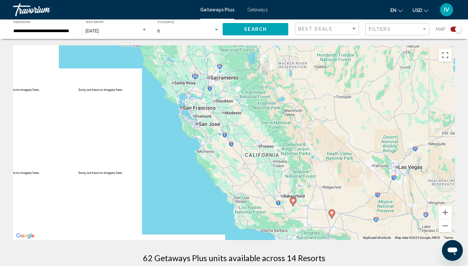
drag, startPoint x: 161, startPoint y: 90, endPoint x: 256, endPoint y: 201, distance: 145.9
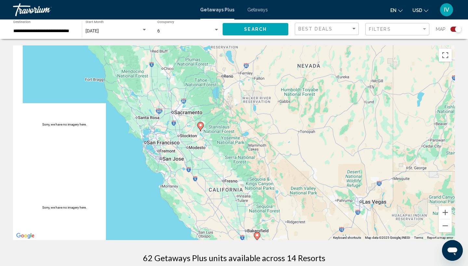
drag, startPoint x: 256, startPoint y: 201, endPoint x: 195, endPoint y: 181, distance: 64.1
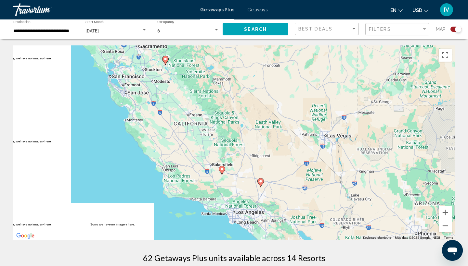
drag, startPoint x: 195, startPoint y: 181, endPoint x: 160, endPoint y: 117, distance: 72.8
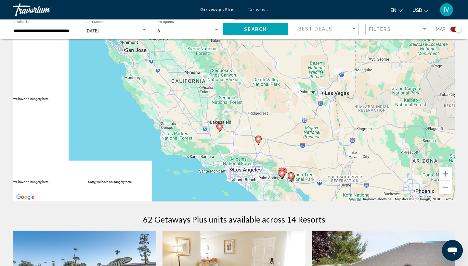
scroll to position [40, 0]
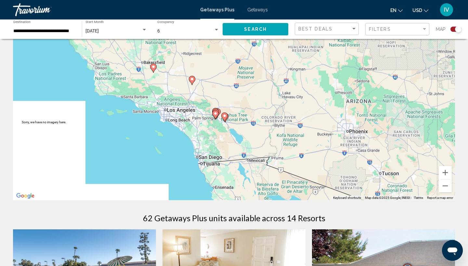
drag, startPoint x: 225, startPoint y: 137, endPoint x: 156, endPoint y: 77, distance: 91.4
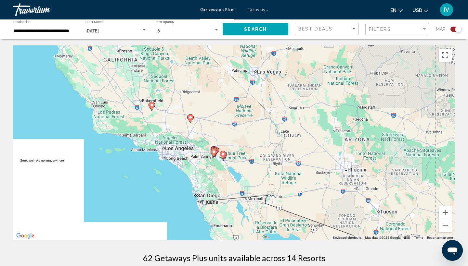
scroll to position [0, 0]
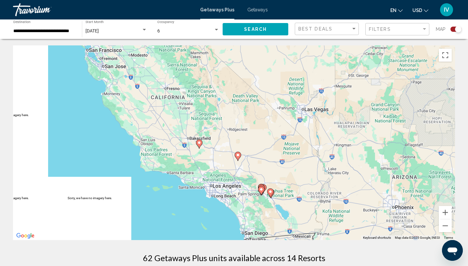
drag, startPoint x: 166, startPoint y: 119, endPoint x: 214, endPoint y: 157, distance: 61.4
